Goal: Navigation & Orientation: Find specific page/section

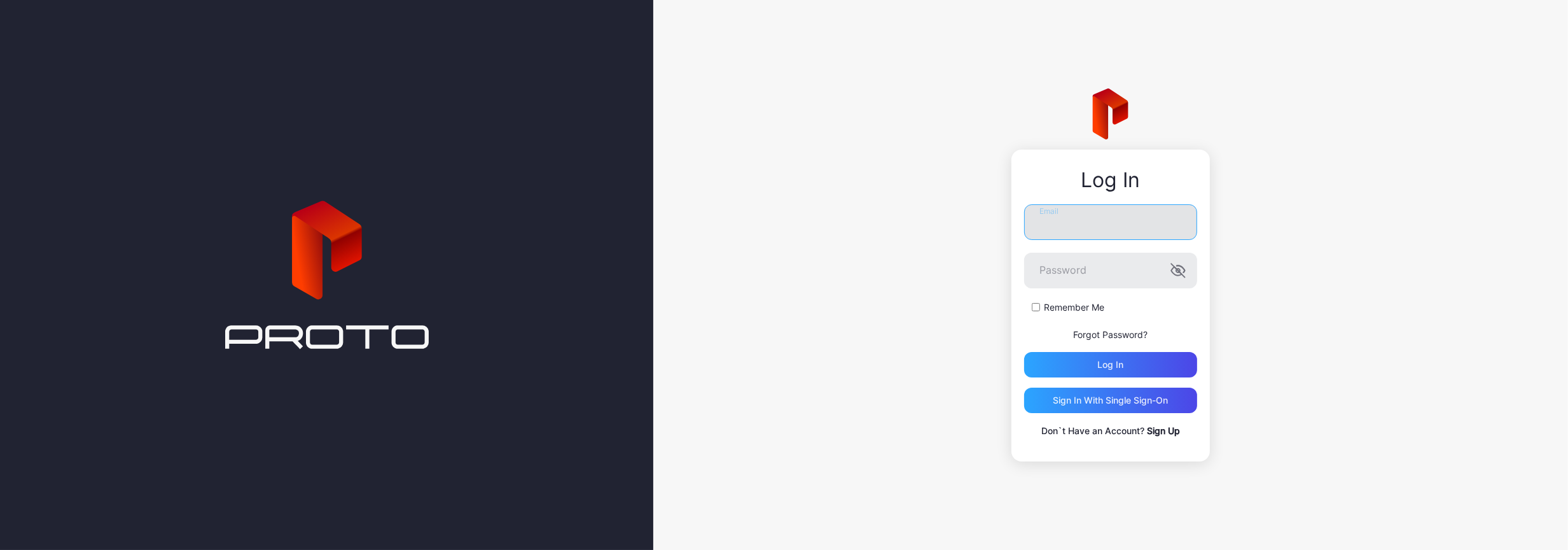
click at [1097, 220] on input "Email" at bounding box center [1111, 223] width 173 height 36
type input "**********"
click at [1024, 352] on button "Log in" at bounding box center [1111, 364] width 173 height 25
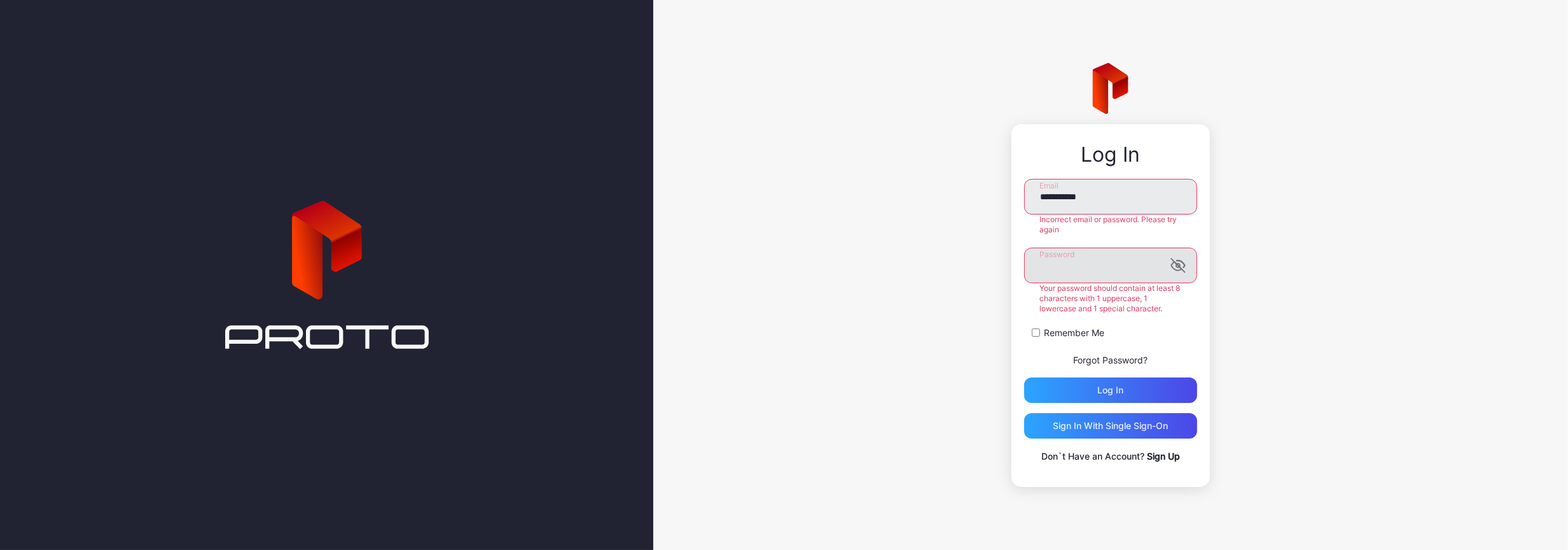
click at [1175, 282] on label "Password" at bounding box center [1111, 266] width 173 height 36
click at [1176, 264] on icon "button" at bounding box center [1176, 266] width 10 height 8
click at [1024, 377] on button "Log in" at bounding box center [1111, 390] width 173 height 25
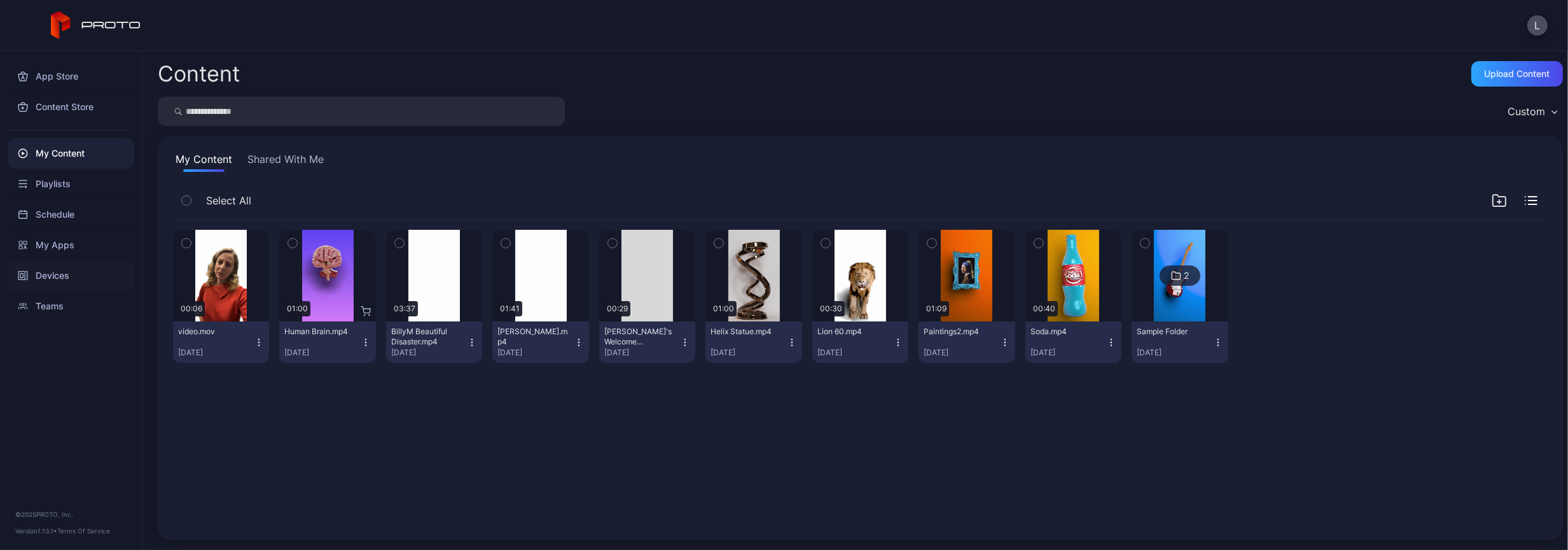
click at [61, 274] on div "Devices" at bounding box center [70, 275] width 127 height 30
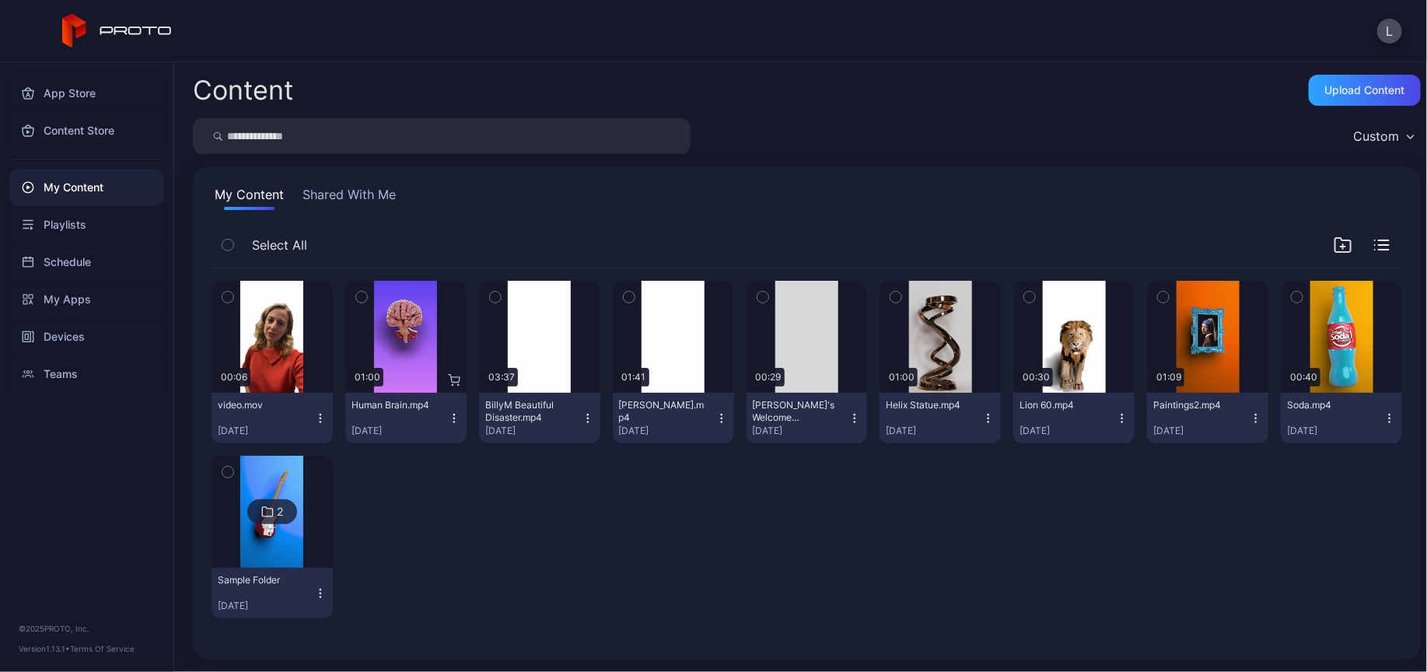
click at [457, 53] on div "L" at bounding box center [713, 31] width 1427 height 62
click at [102, 23] on icon at bounding box center [117, 31] width 110 height 34
click at [72, 19] on icon at bounding box center [74, 26] width 24 height 24
click at [62, 334] on div "Devices" at bounding box center [86, 336] width 155 height 37
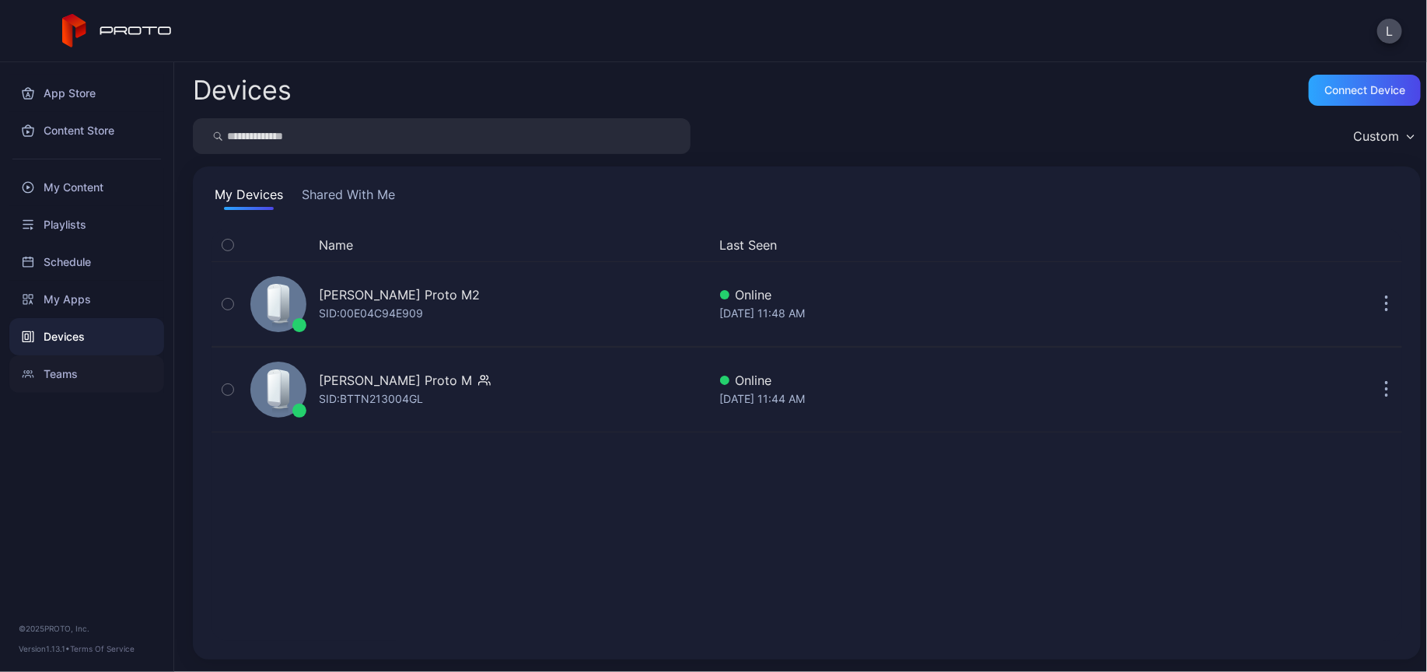
click at [65, 371] on div "Teams" at bounding box center [86, 373] width 155 height 37
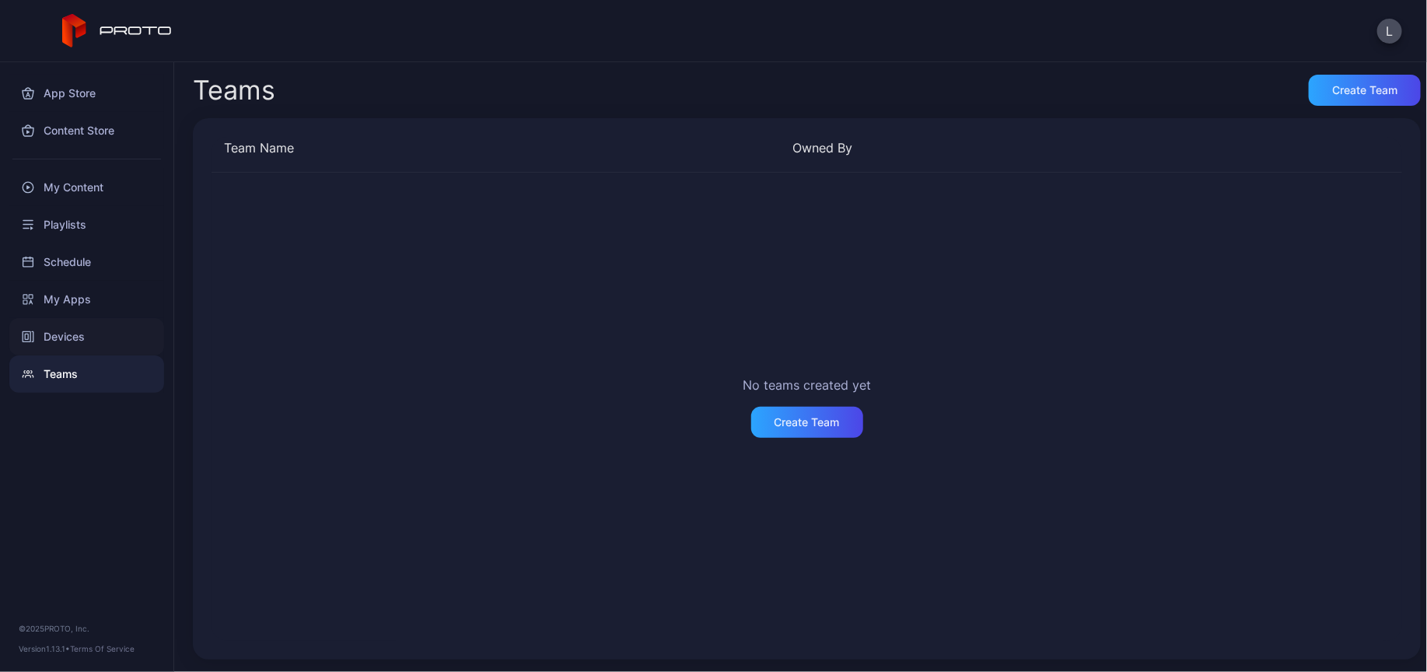
click at [55, 332] on div "Devices" at bounding box center [86, 336] width 155 height 37
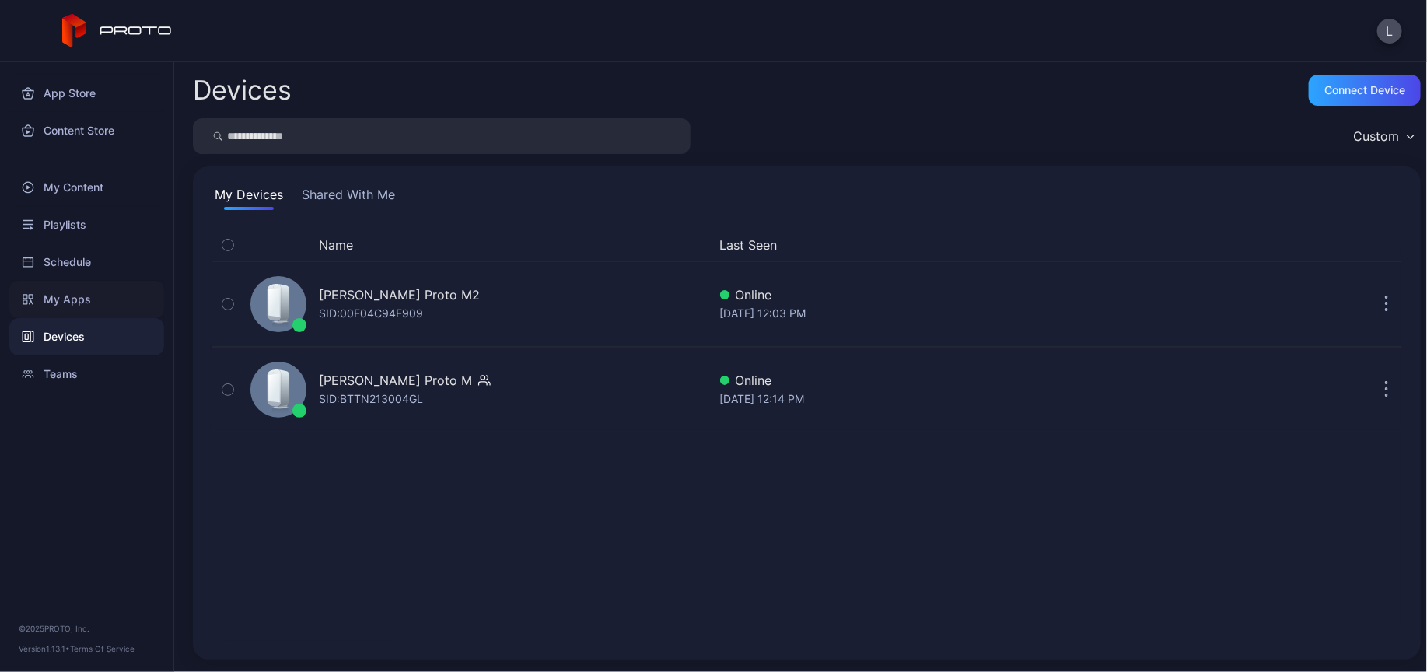
click at [50, 299] on div "My Apps" at bounding box center [86, 299] width 155 height 37
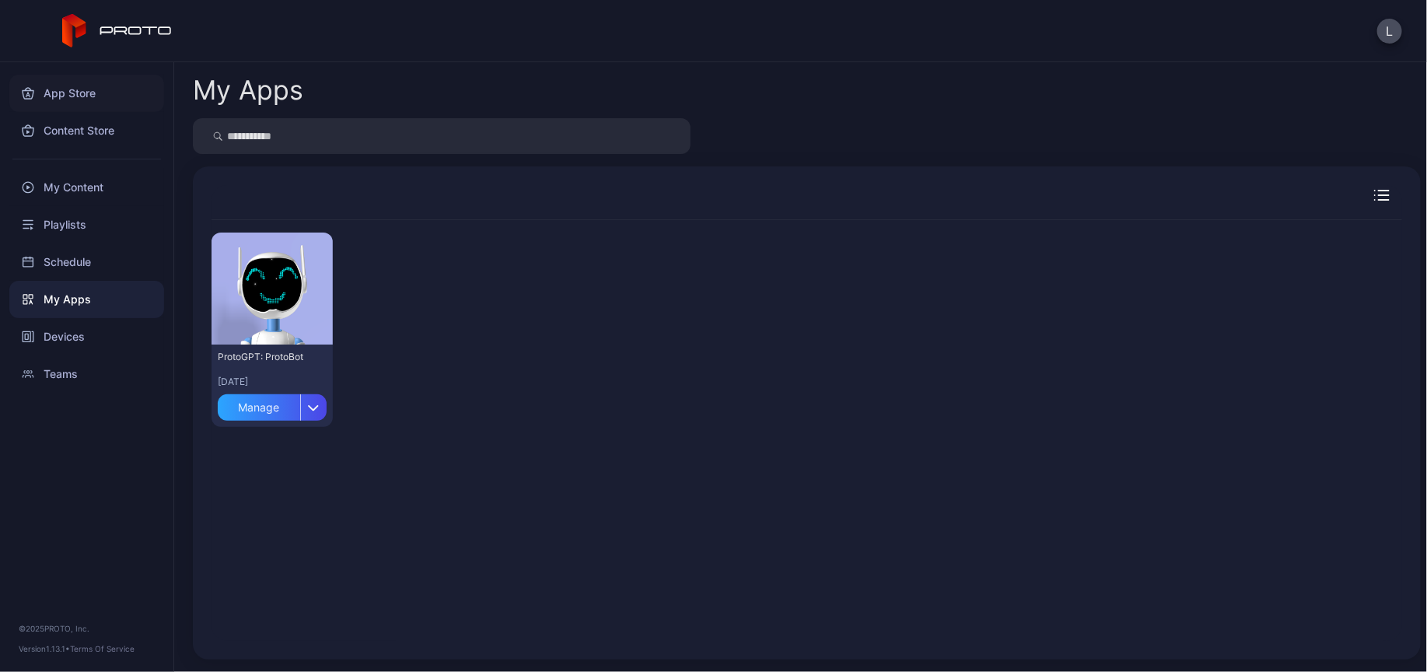
click at [49, 88] on div "App Store" at bounding box center [86, 93] width 155 height 37
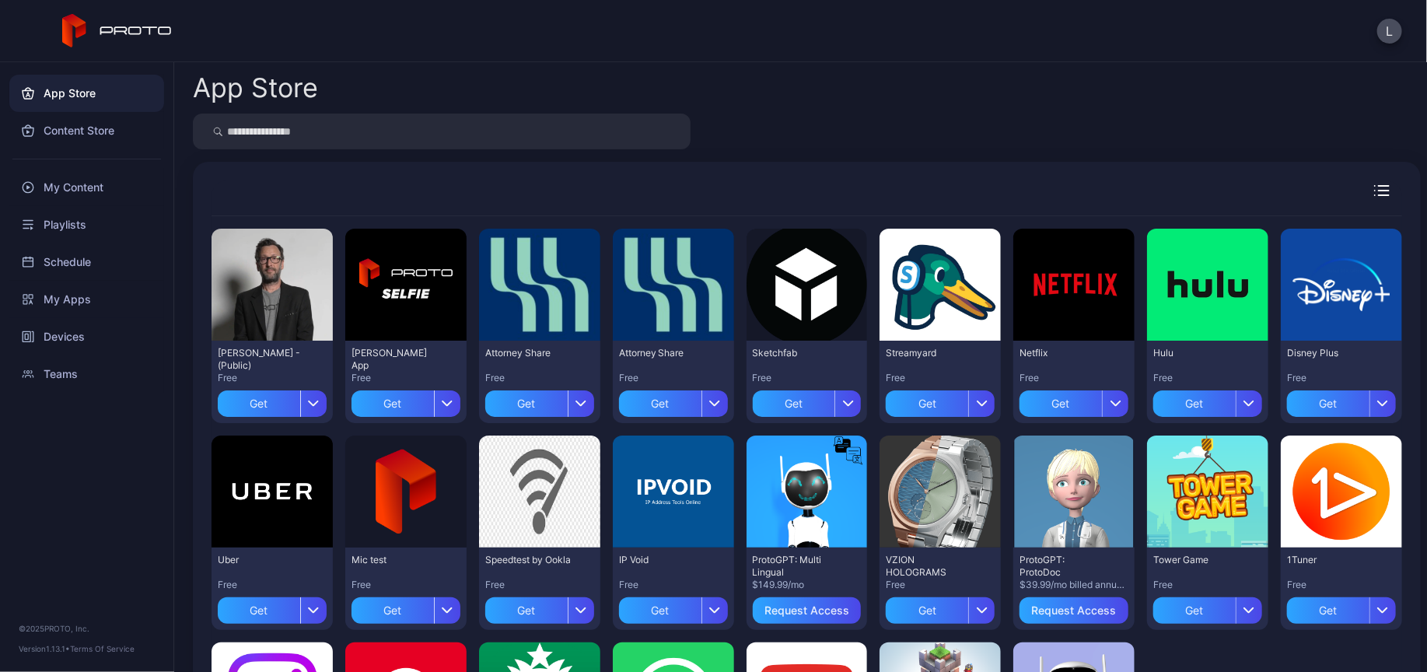
click at [365, 130] on input "search" at bounding box center [442, 132] width 498 height 36
type input "**********"
